Goal: Transaction & Acquisition: Obtain resource

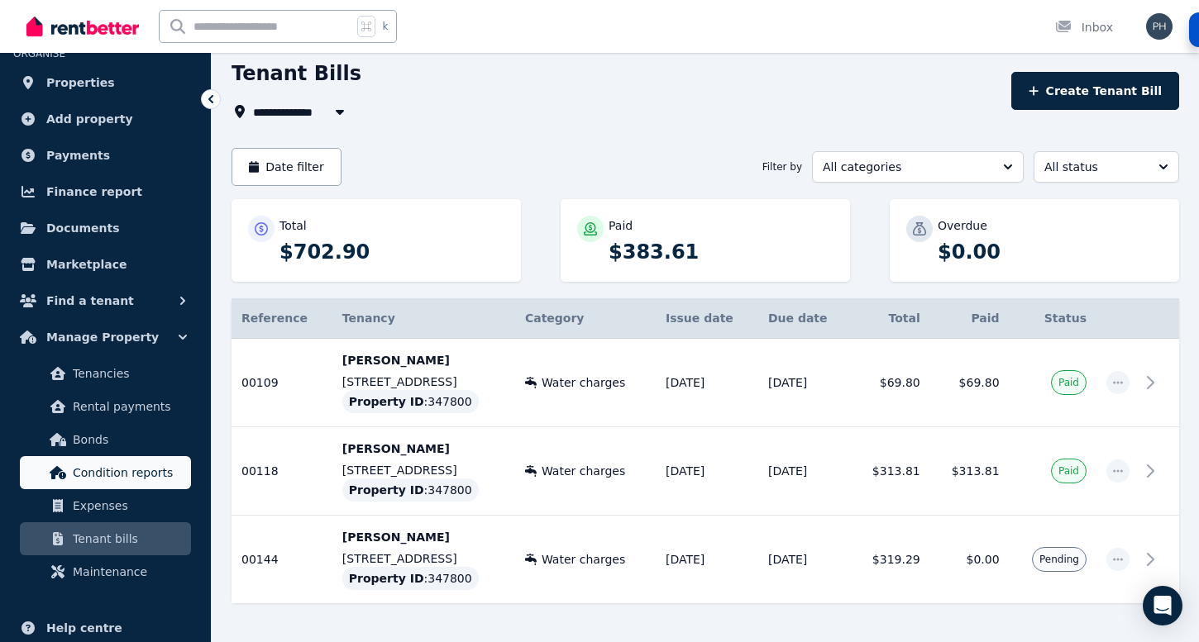
scroll to position [52, 0]
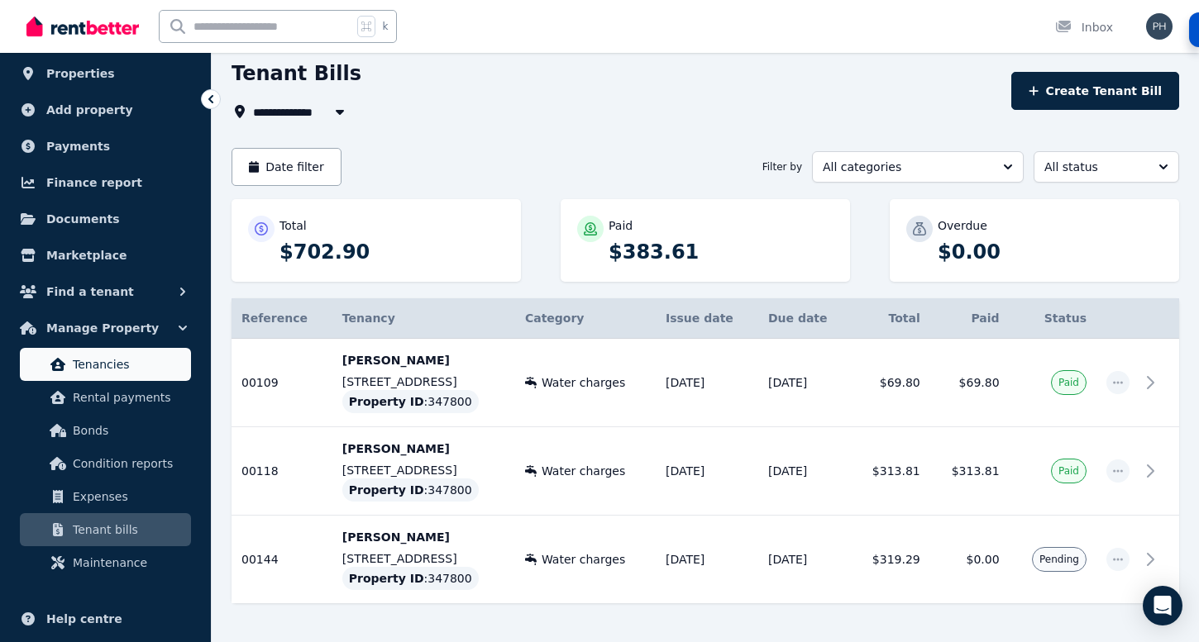
click at [113, 374] on link "Tenancies" at bounding box center [105, 364] width 171 height 33
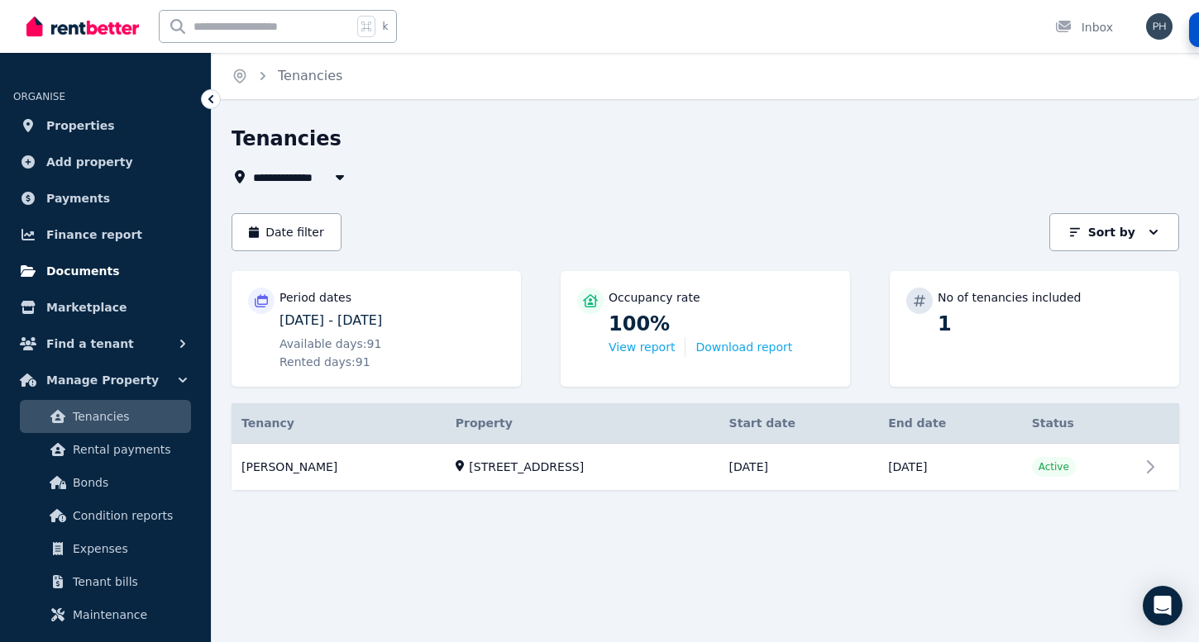
click at [81, 278] on span "Documents" at bounding box center [83, 271] width 74 height 20
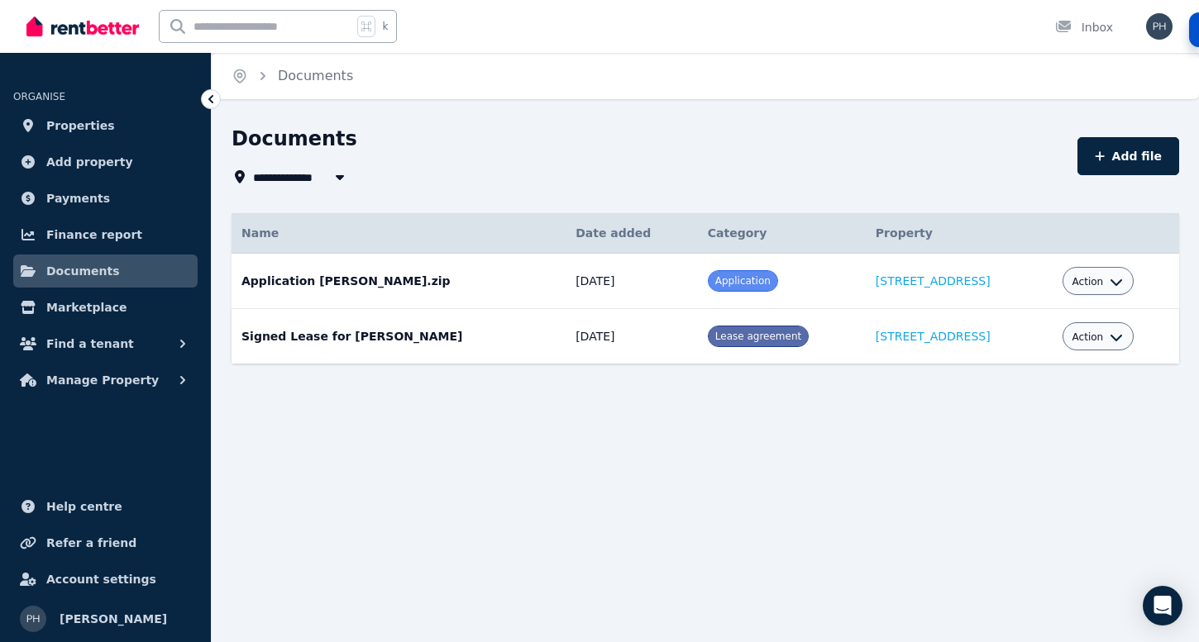
click at [1075, 331] on span "Action" at bounding box center [1087, 337] width 31 height 13
click at [1019, 425] on link "Download" at bounding box center [1046, 434] width 159 height 30
